Goal: Transaction & Acquisition: Purchase product/service

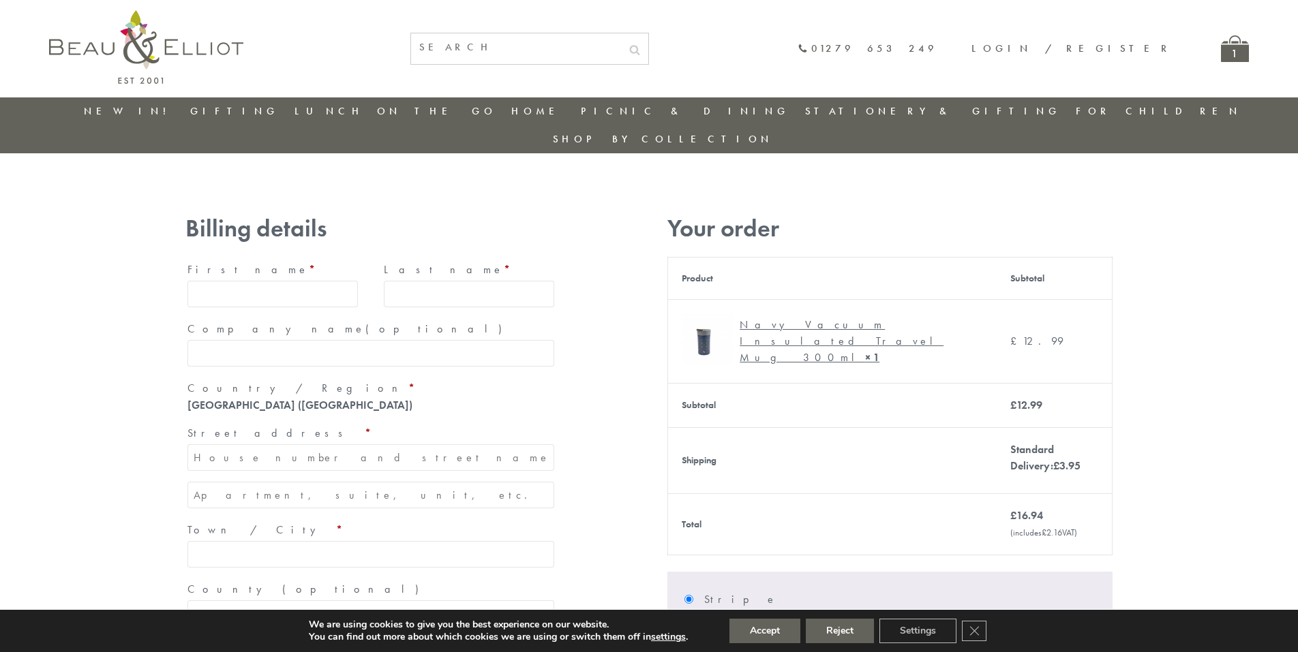
type input "[EMAIL_ADDRESS][DOMAIN_NAME]"
type input "[PERSON_NAME]"
type input "23, [GEOGRAPHIC_DATA], [GEOGRAPHIC_DATA]"
type input "[GEOGRAPHIC_DATA]"
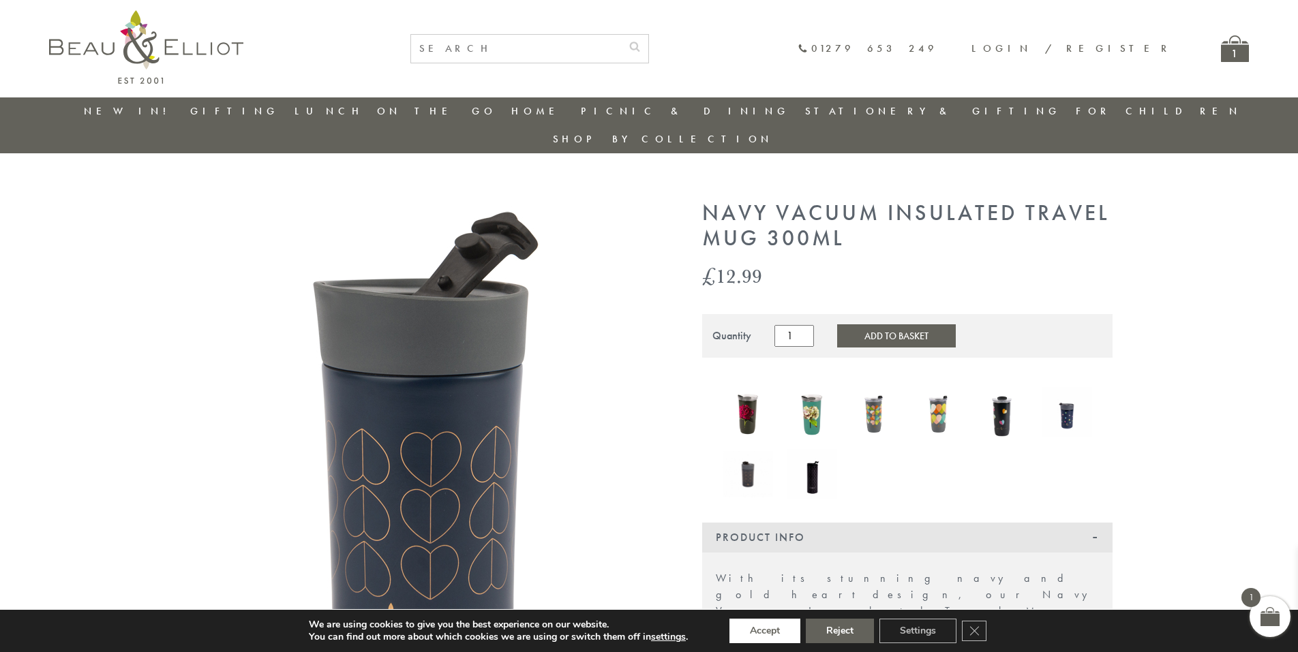
click at [766, 631] on button "Accept" at bounding box center [764, 631] width 71 height 25
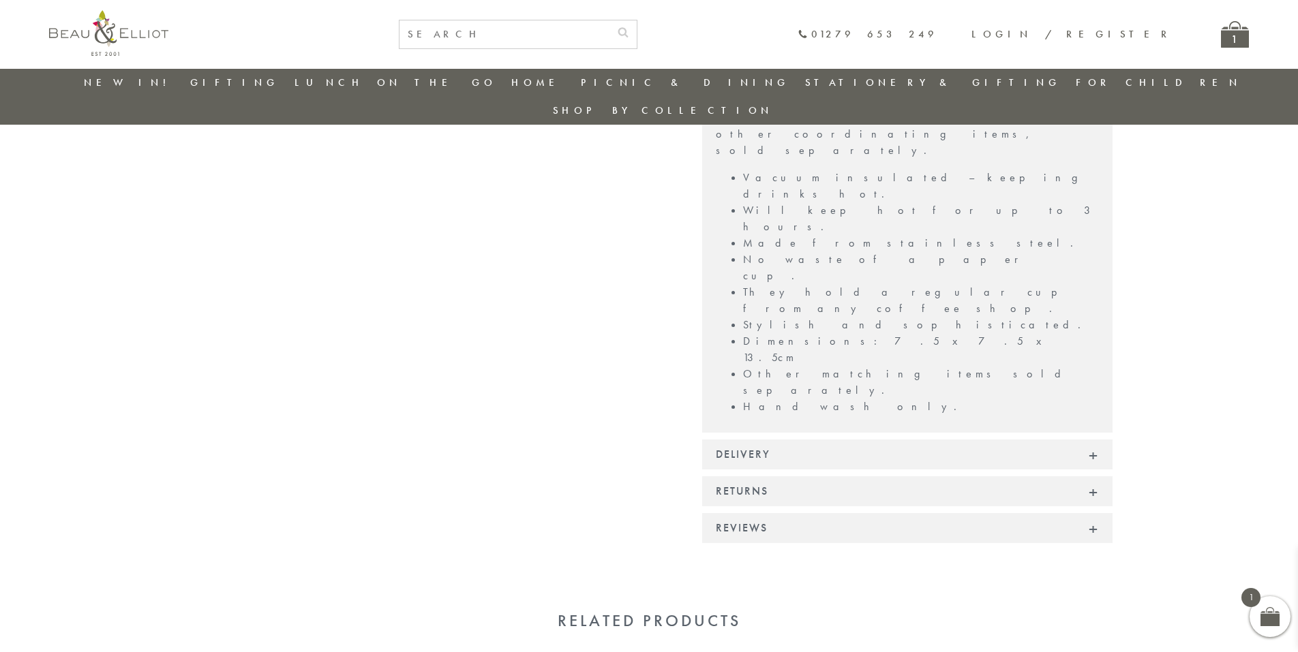
scroll to position [943, 0]
